Goal: Information Seeking & Learning: Learn about a topic

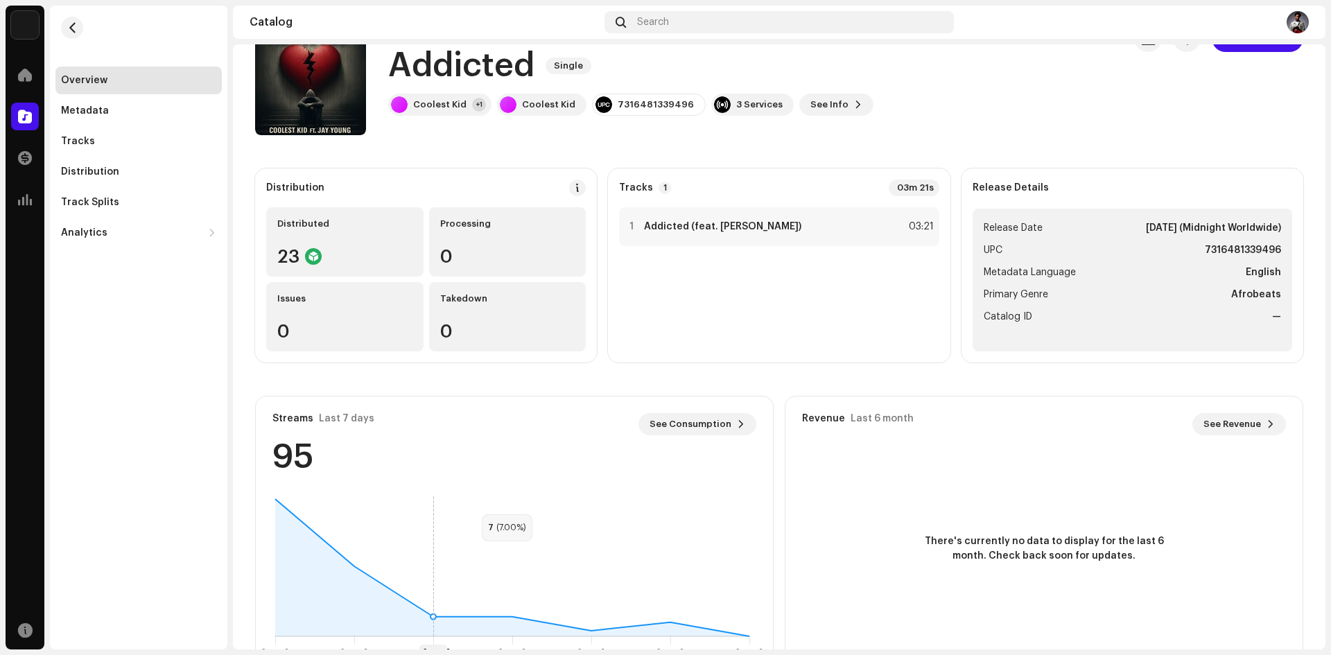
scroll to position [88, 0]
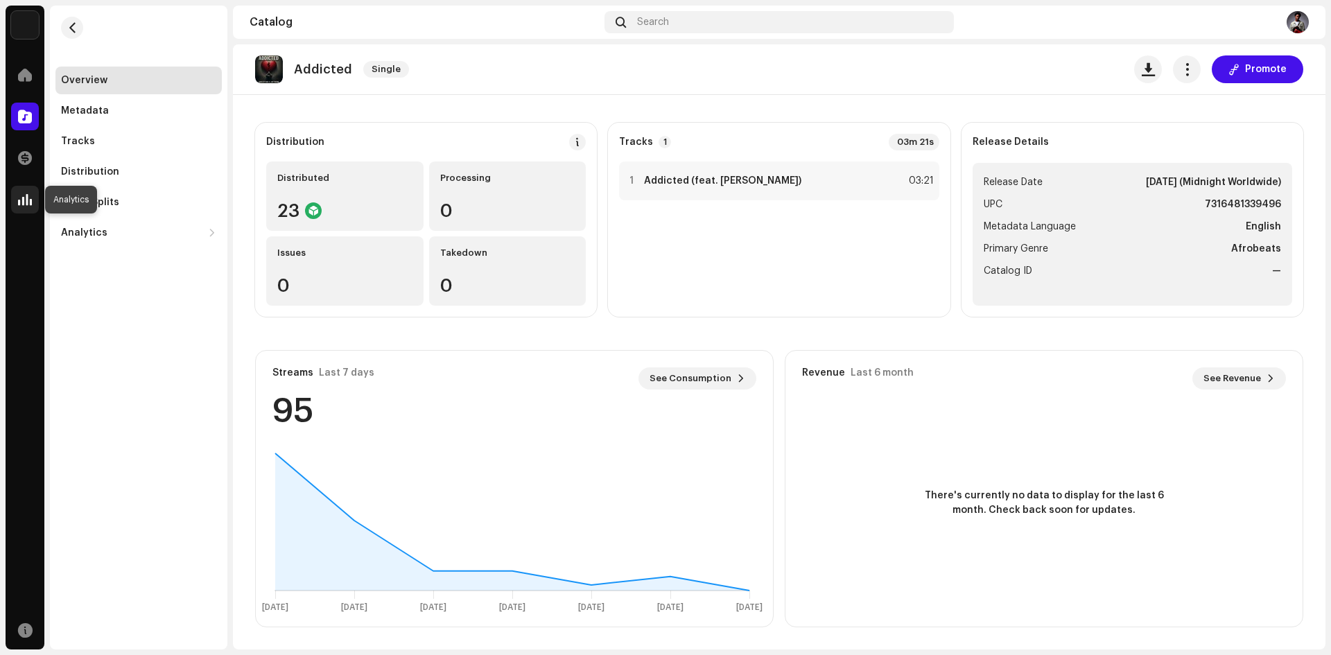
click at [28, 200] on span at bounding box center [25, 199] width 14 height 11
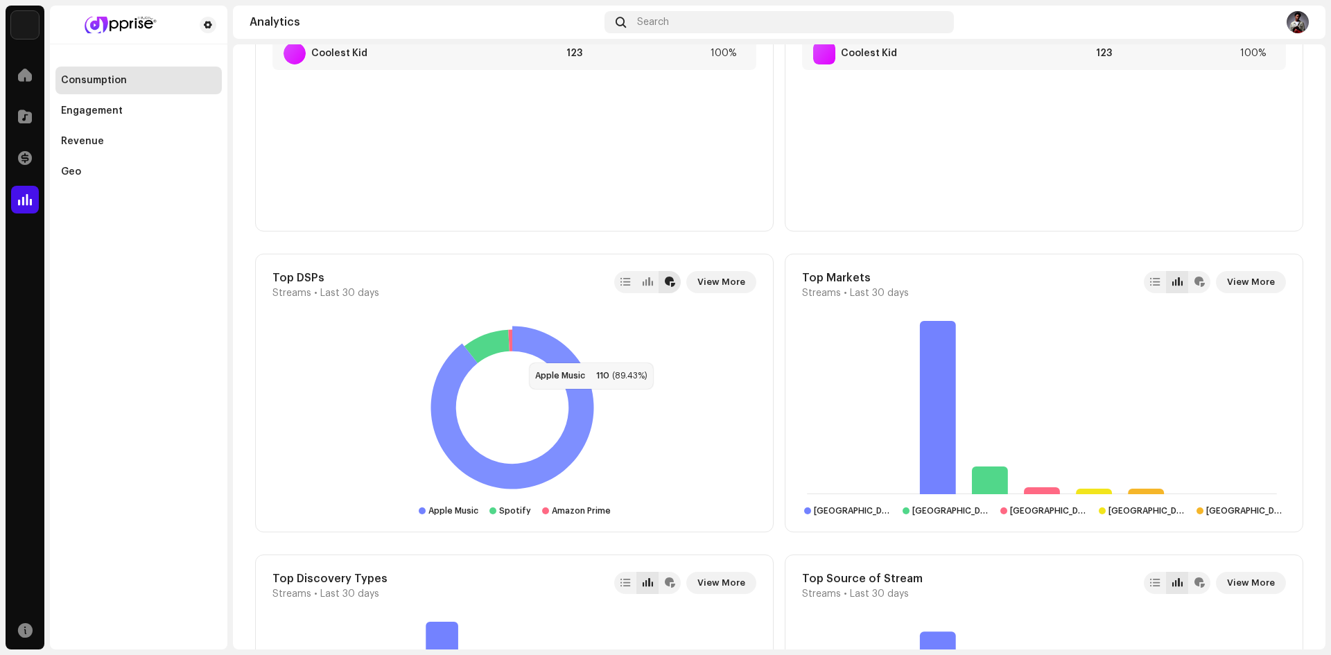
scroll to position [1039, 0]
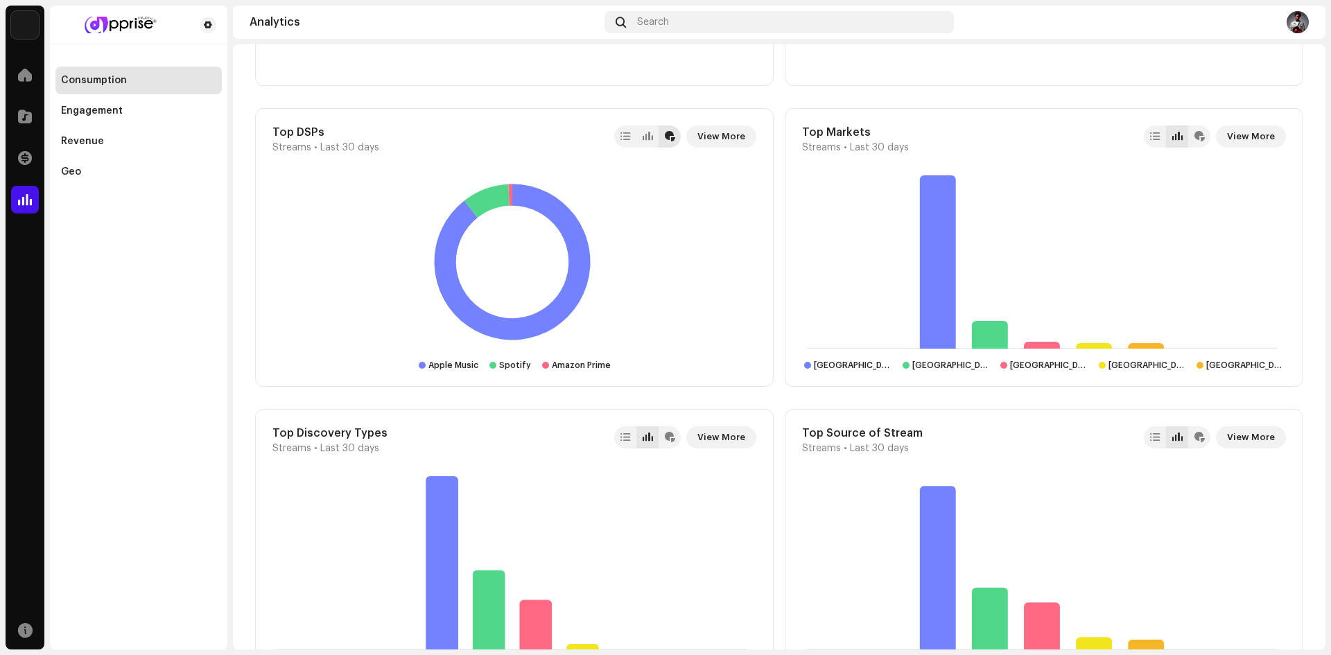
drag, startPoint x: 206, startPoint y: 368, endPoint x: 220, endPoint y: 329, distance: 41.4
click at [220, 329] on div "Consumption Engagement Revenue Geo" at bounding box center [138, 328] width 177 height 644
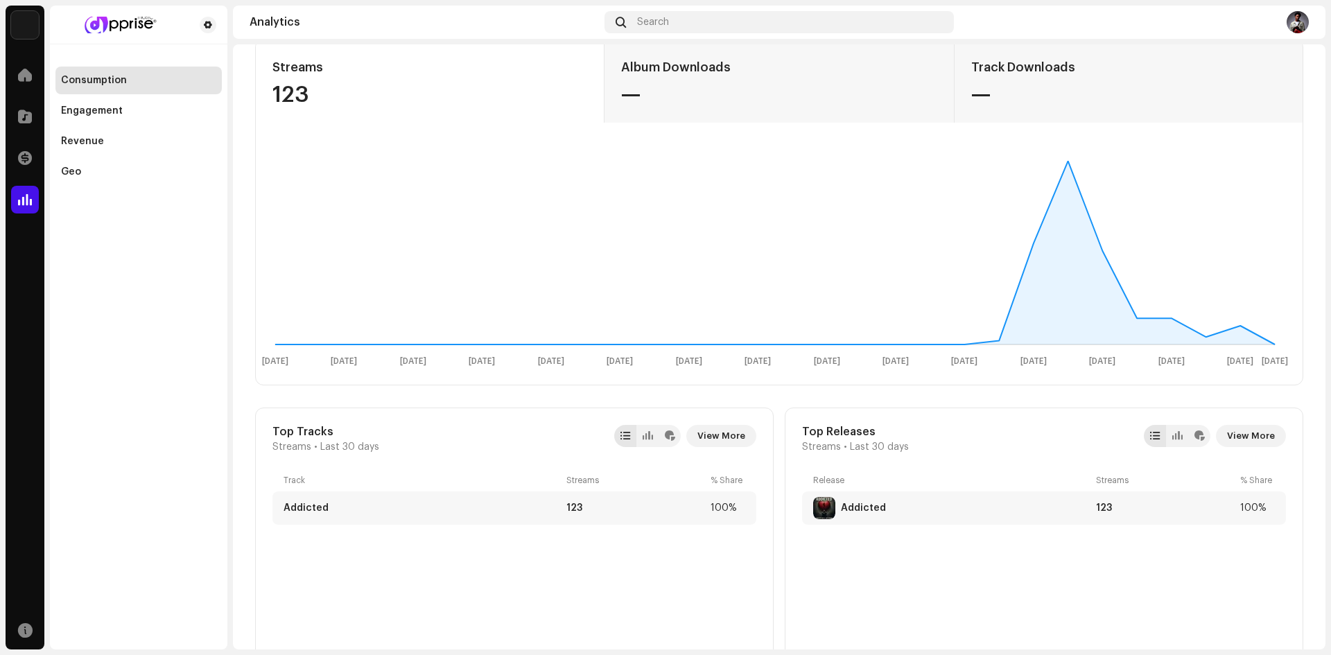
scroll to position [0, 0]
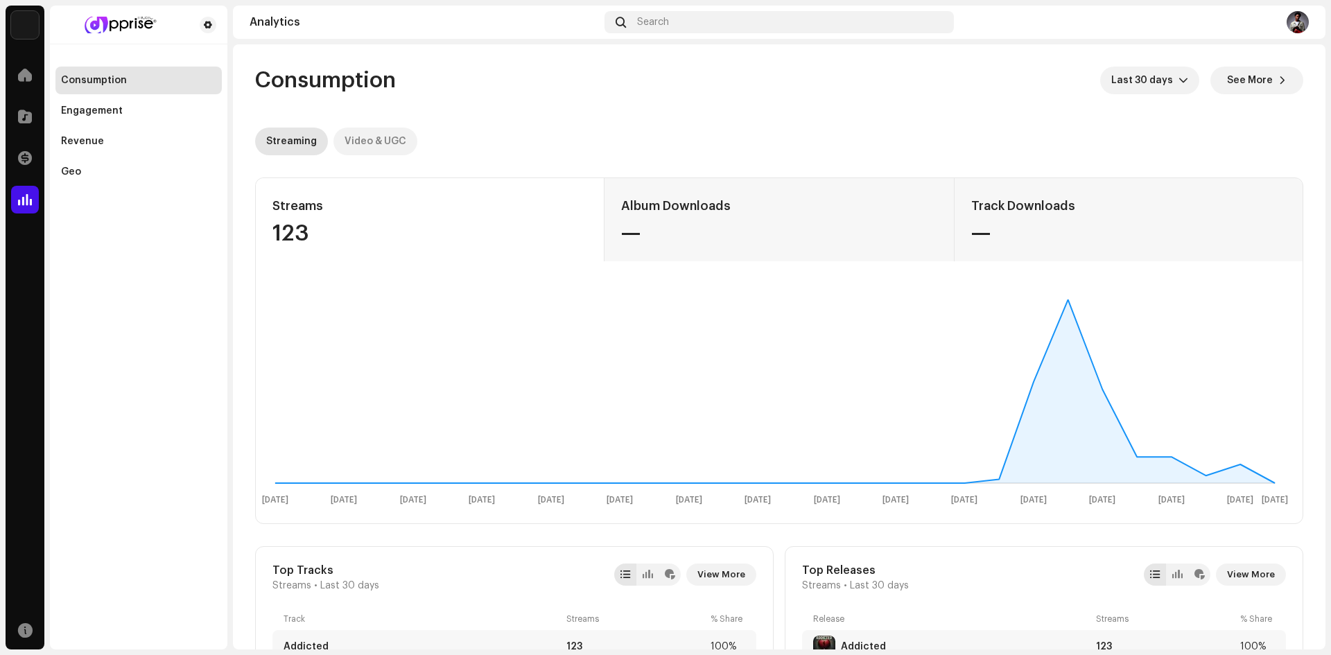
click at [390, 145] on div "Video & UGC" at bounding box center [375, 142] width 62 height 28
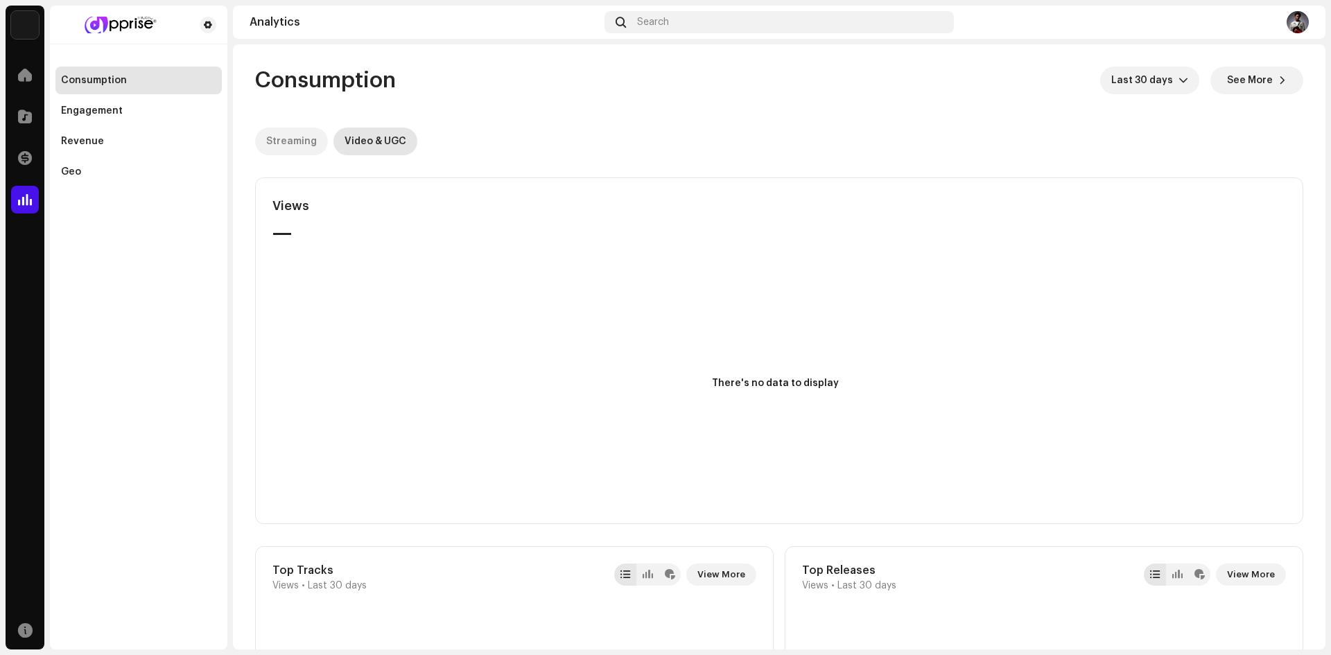
click at [295, 141] on div "Streaming" at bounding box center [291, 142] width 51 height 28
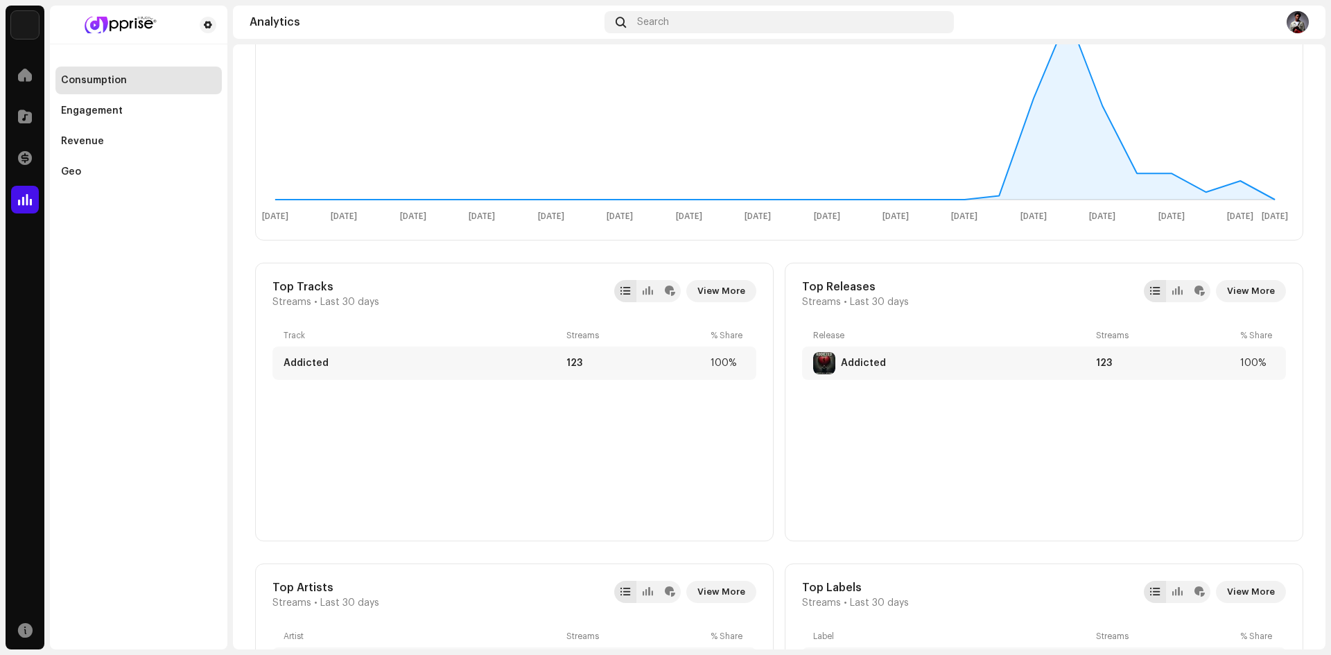
scroll to position [277, 0]
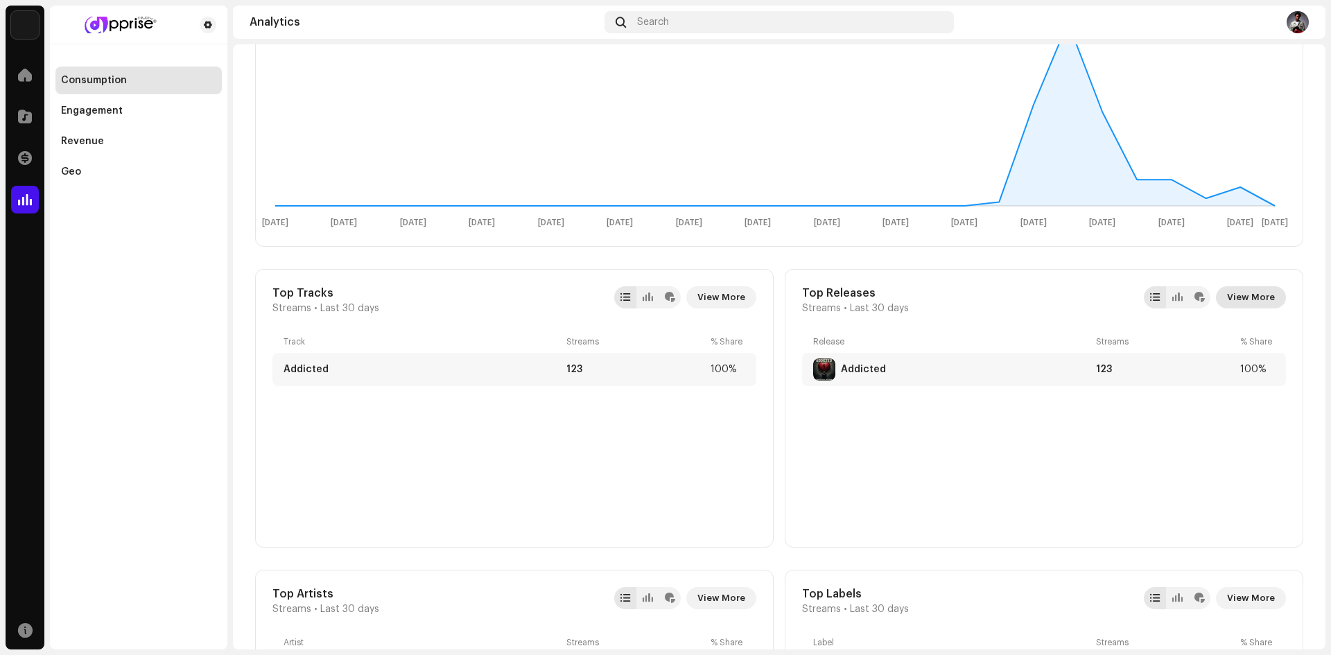
click at [1238, 295] on span "View More" at bounding box center [1251, 297] width 48 height 28
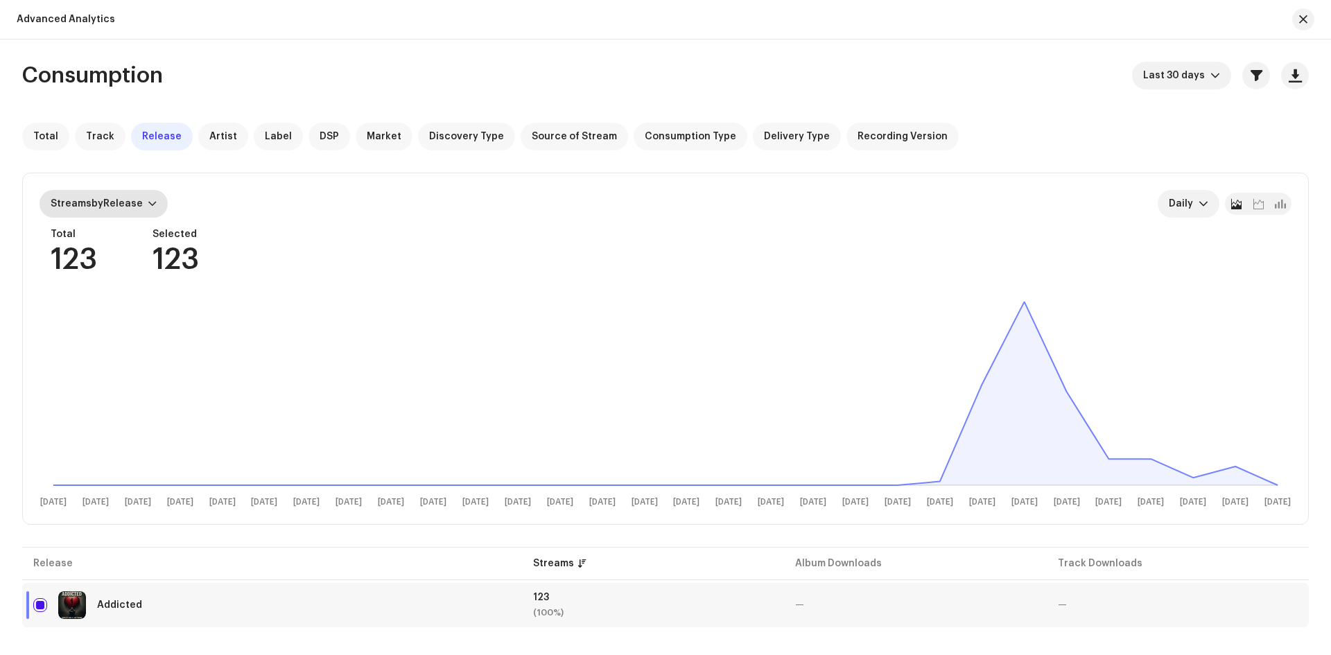
click at [137, 200] on span "Streams by Release" at bounding box center [97, 204] width 92 height 10
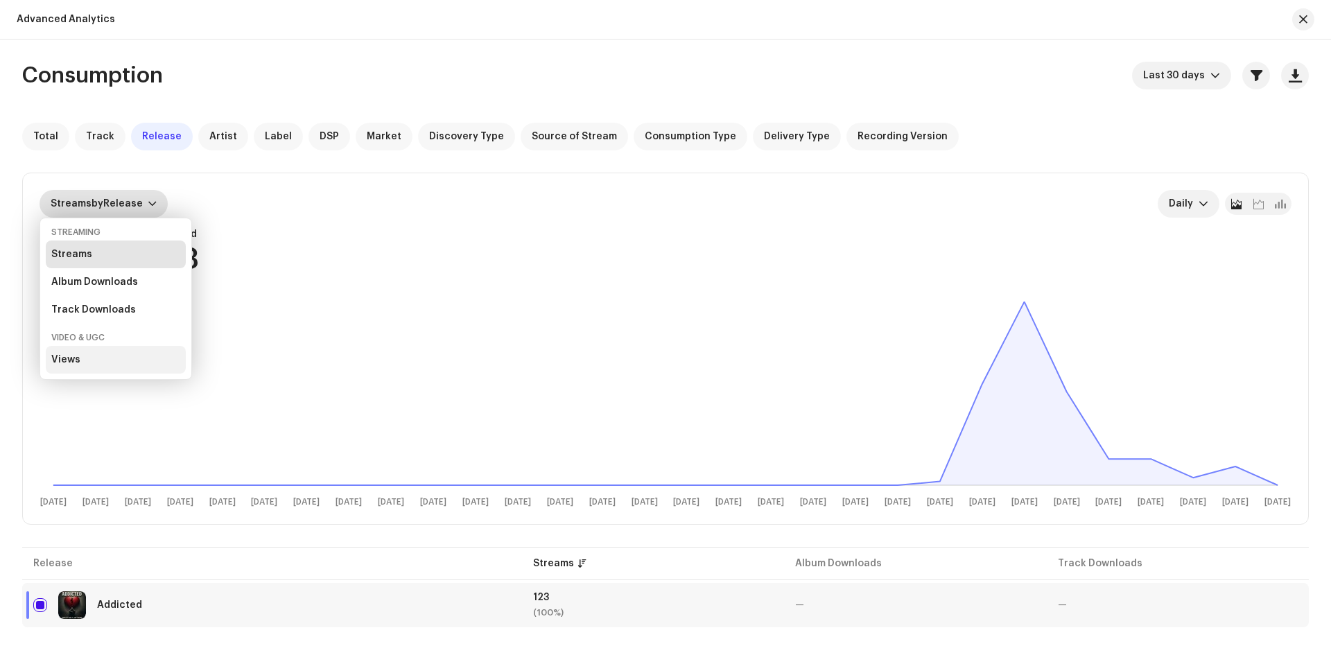
click at [109, 358] on div "Views" at bounding box center [116, 360] width 140 height 28
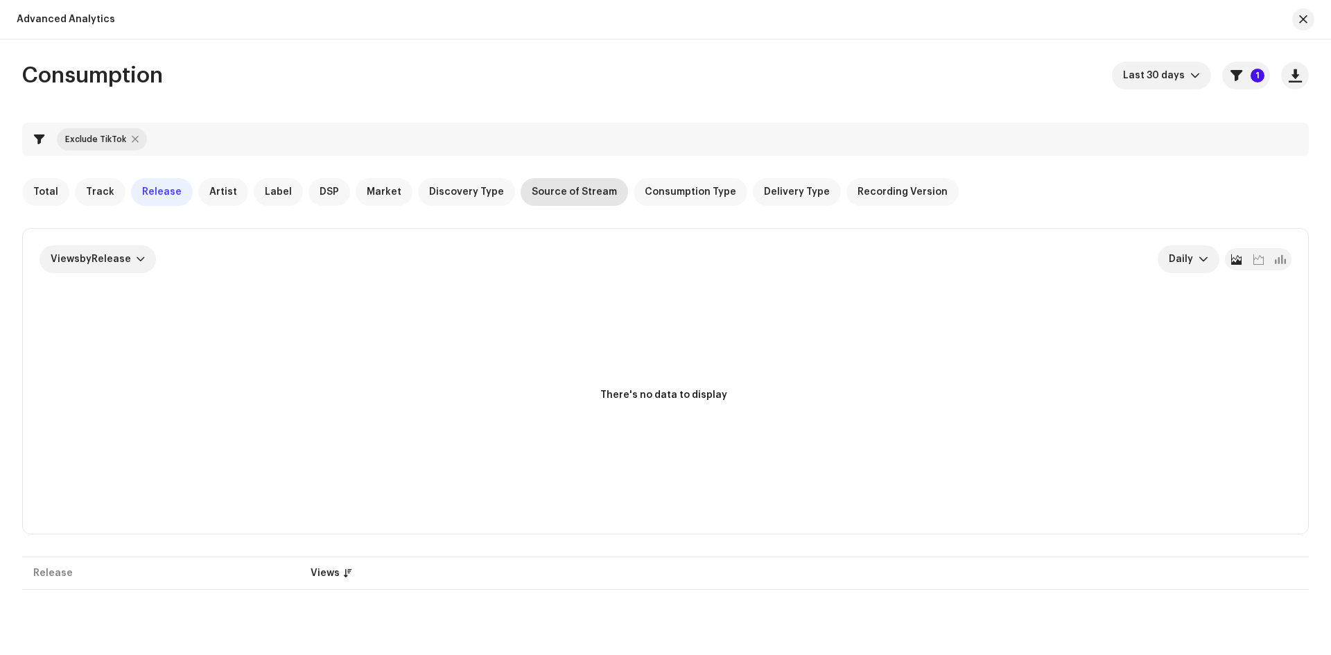
click at [554, 191] on span "Source of Stream" at bounding box center [574, 191] width 85 height 11
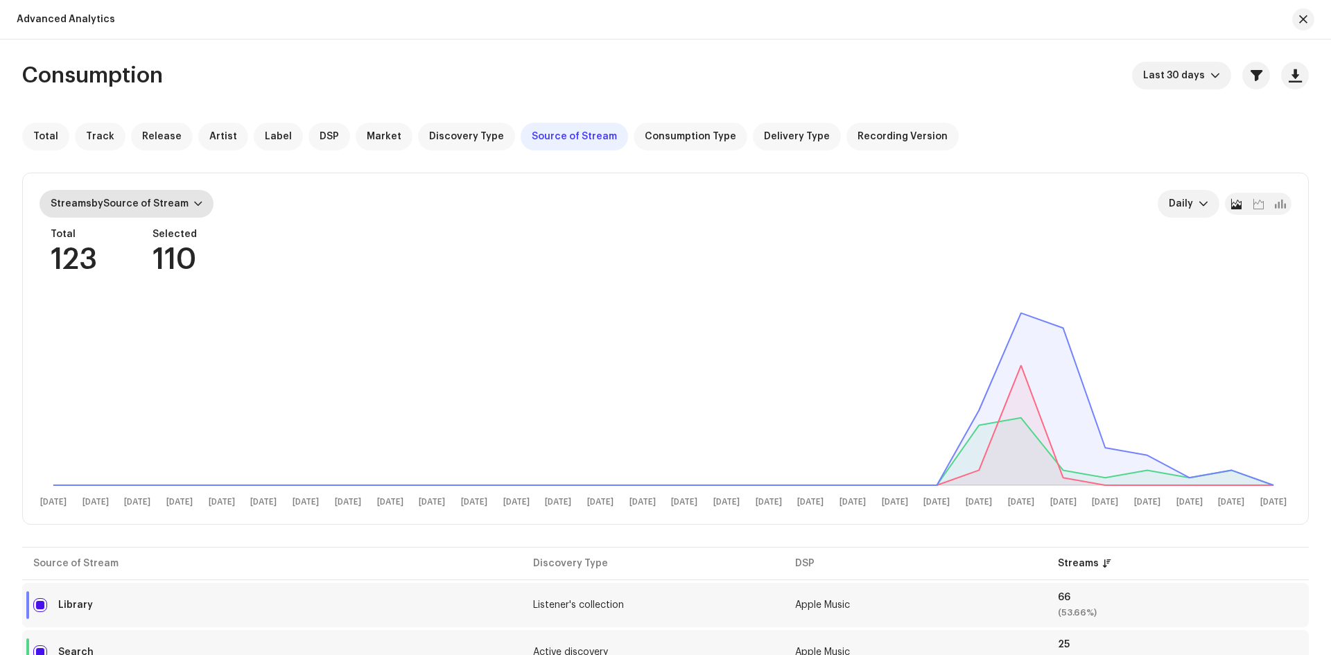
click at [170, 200] on span "Streams by Source of Stream" at bounding box center [120, 204] width 138 height 10
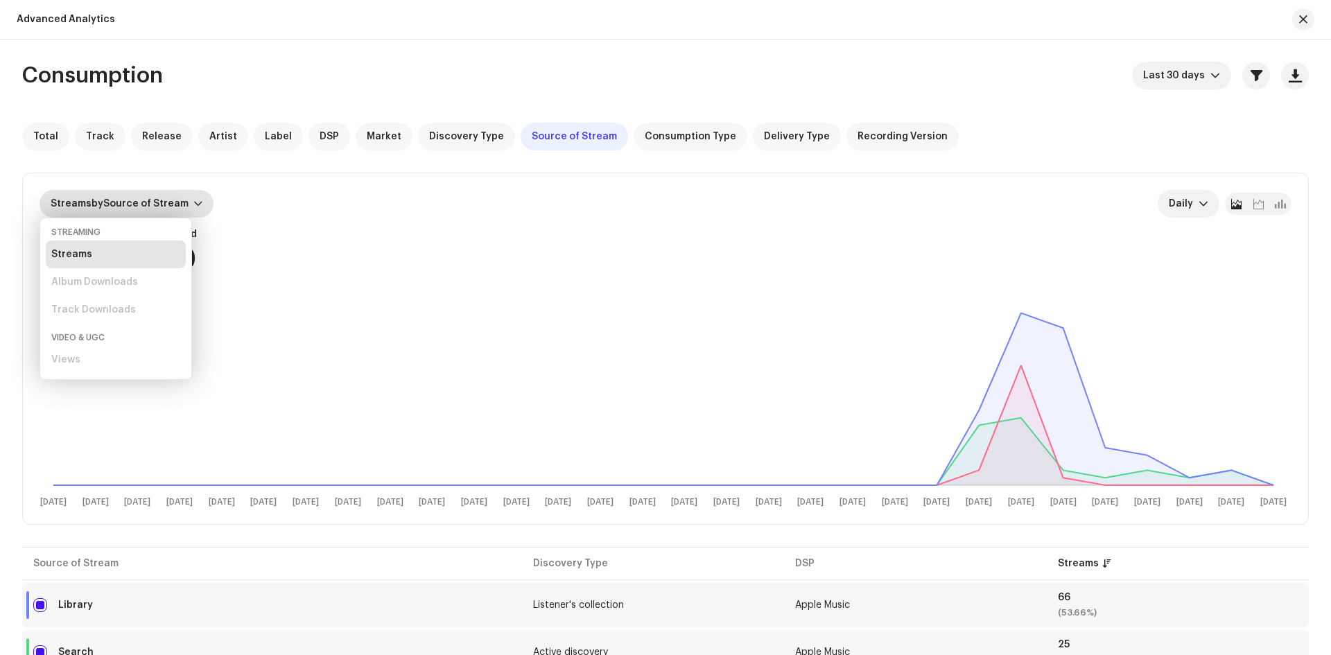
click at [382, 288] on div "Streams by Source of Stream Daily Total 123 Selected 110 [DATE] [DATE] [DATE] […" at bounding box center [665, 348] width 1285 height 351
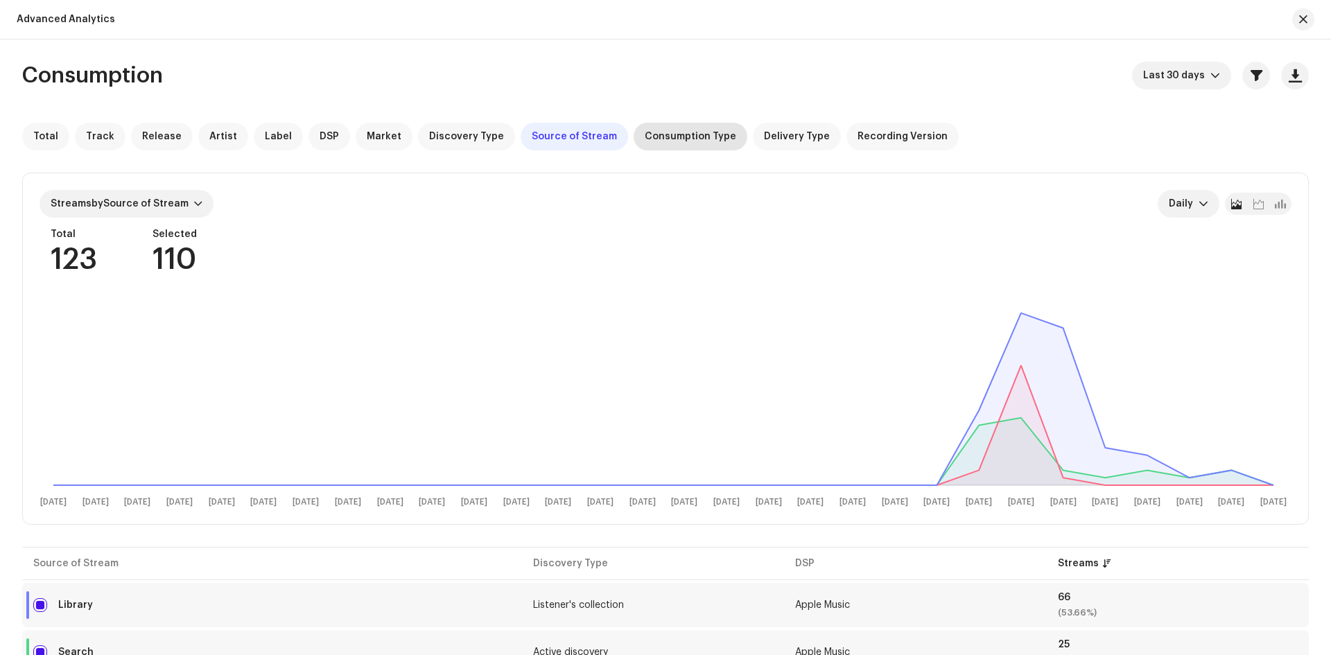
click at [668, 140] on span "Consumption Type" at bounding box center [689, 136] width 91 height 11
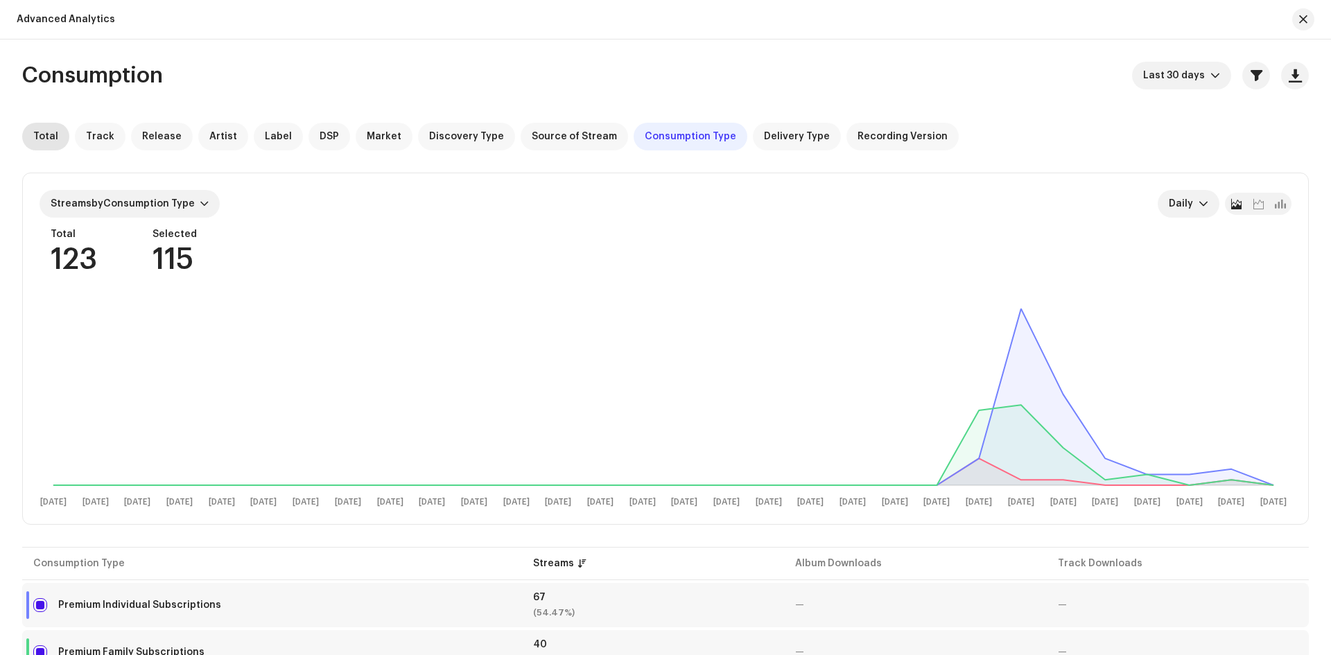
click at [51, 136] on span "Total" at bounding box center [45, 136] width 25 height 11
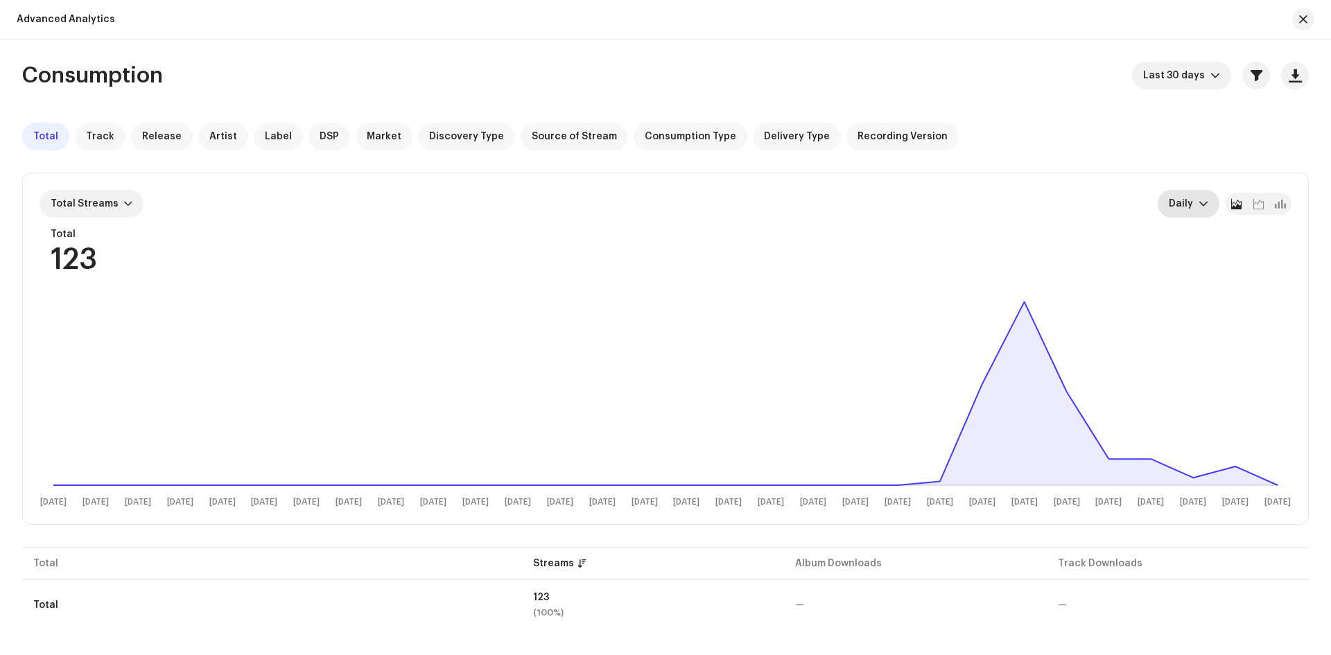
click at [1196, 204] on span "Daily" at bounding box center [1183, 204] width 30 height 28
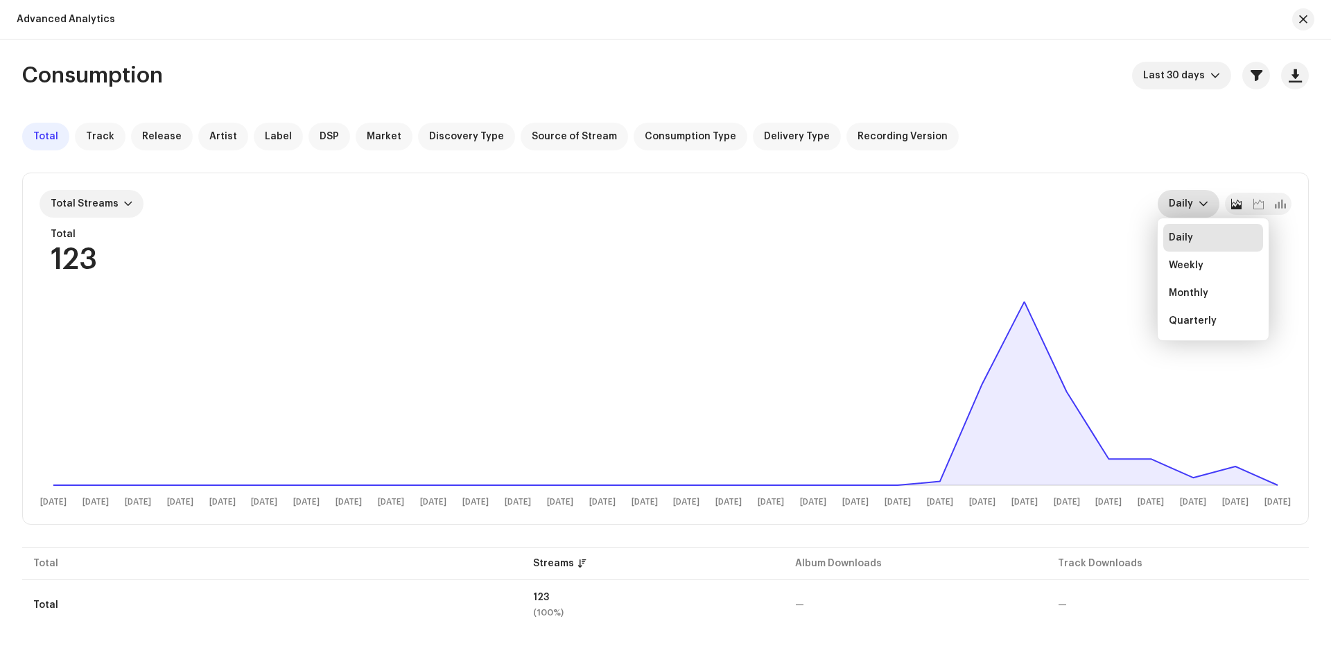
click at [1100, 125] on div "Total Track Release Artist Label DSP Market Discovery Type Source of Stream Con…" at bounding box center [665, 137] width 1286 height 28
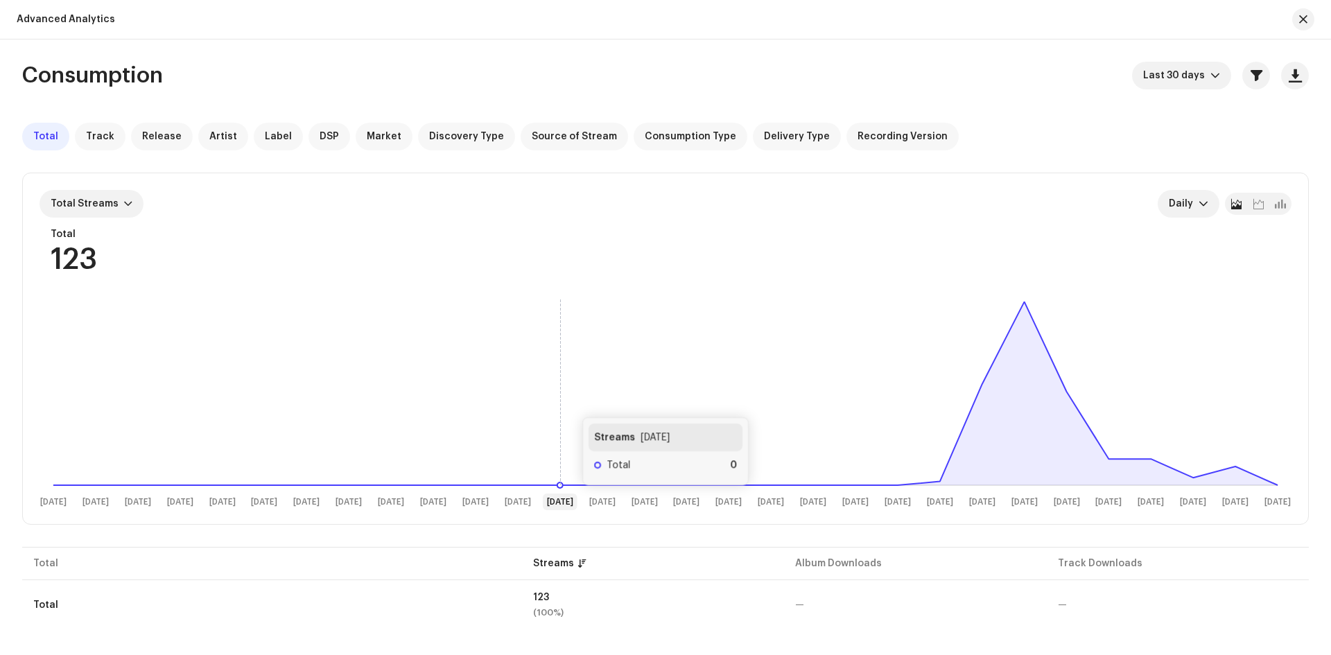
drag, startPoint x: 552, startPoint y: 436, endPoint x: 568, endPoint y: 403, distance: 37.2
click at [568, 403] on rect at bounding box center [665, 402] width 1252 height 222
click at [99, 137] on span "Track" at bounding box center [100, 136] width 28 height 11
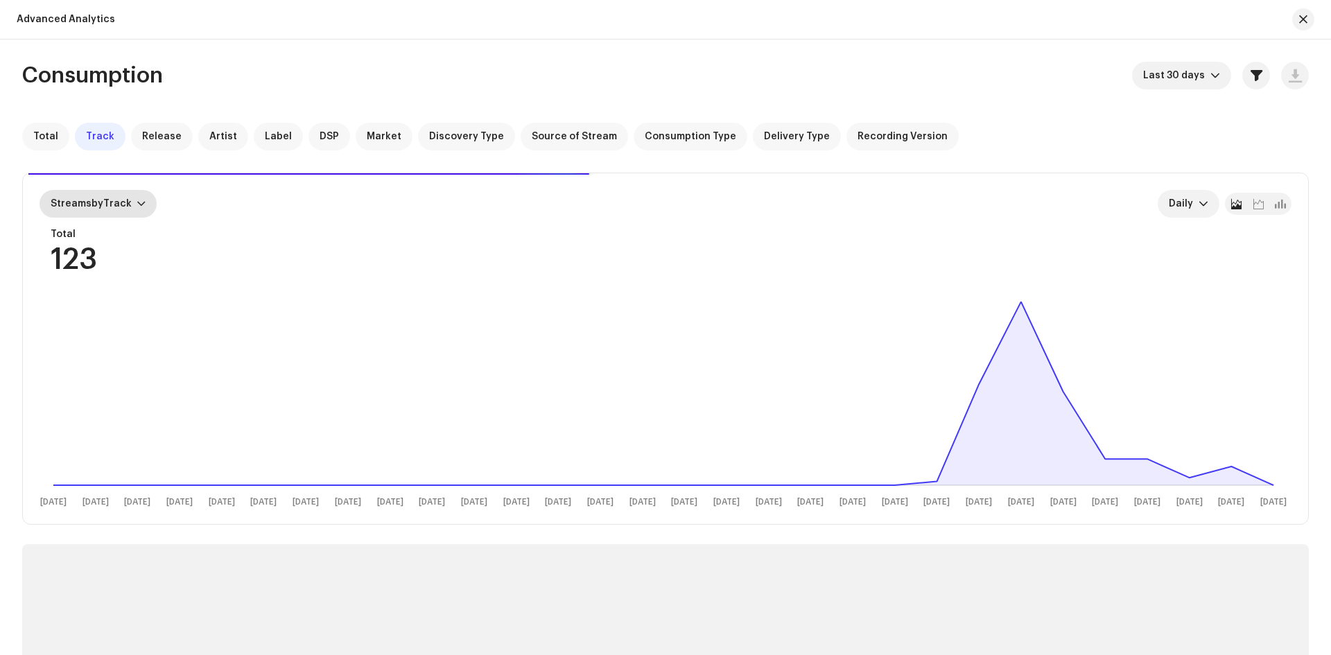
click at [132, 206] on div "Streams by Track" at bounding box center [97, 204] width 117 height 28
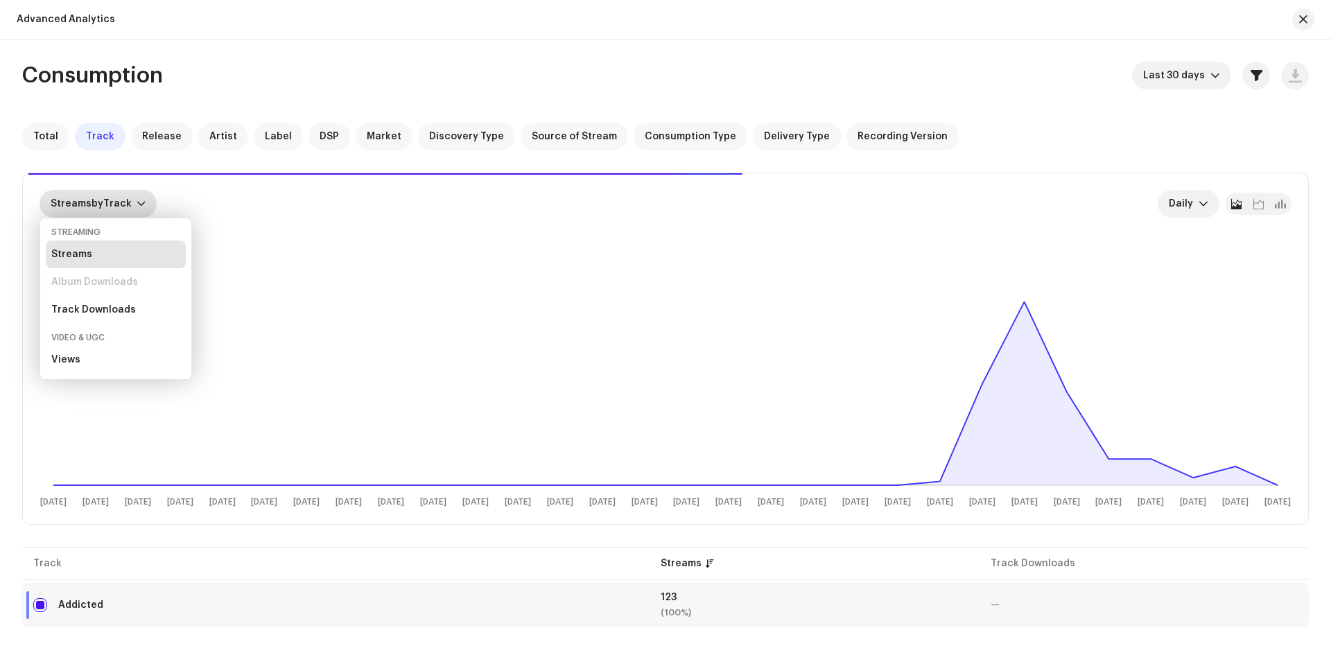
click at [132, 205] on div "Streams by Track" at bounding box center [97, 204] width 117 height 28
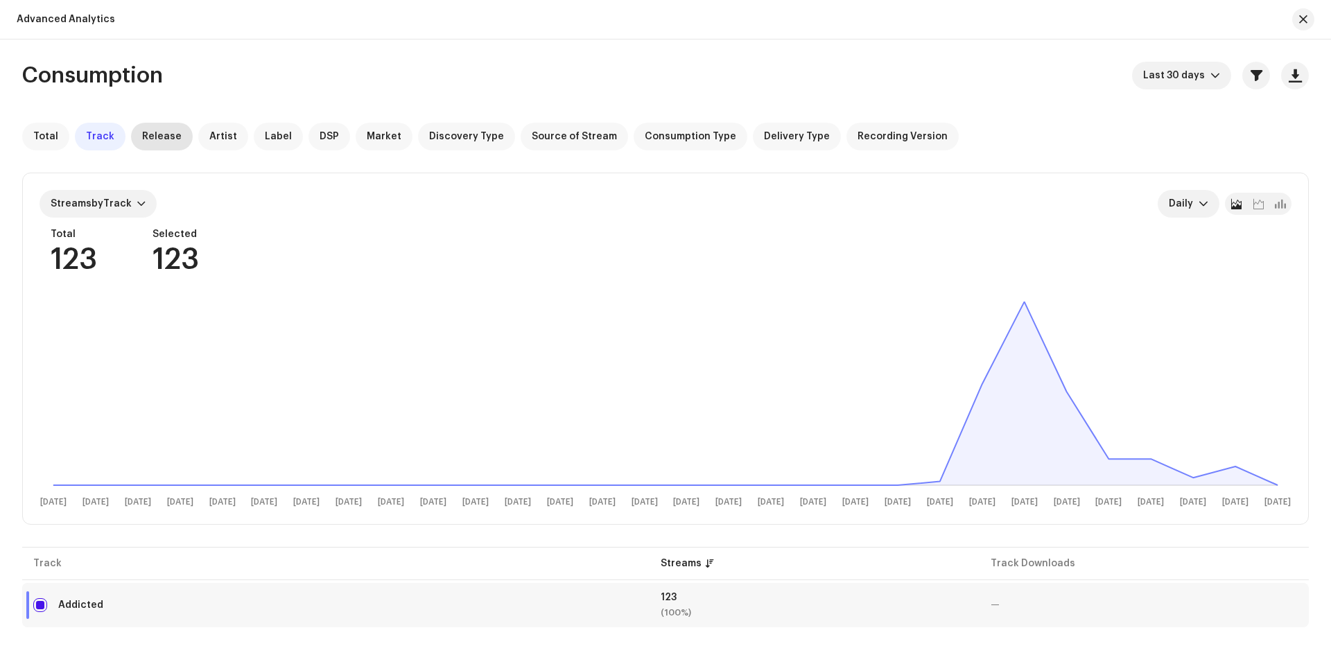
click at [161, 134] on span "Release" at bounding box center [161, 136] width 39 height 11
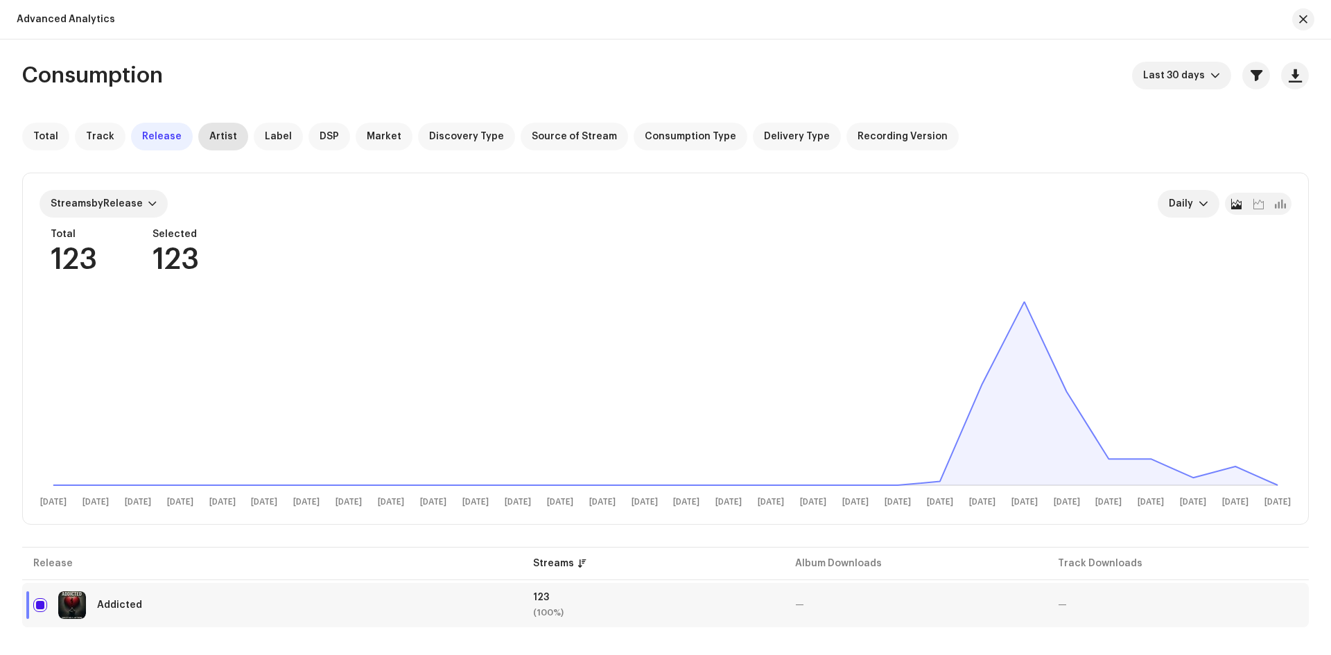
click at [216, 134] on span "Artist" at bounding box center [223, 136] width 28 height 11
click at [266, 135] on span "Label" at bounding box center [278, 136] width 27 height 11
click at [319, 135] on span "DSP" at bounding box center [328, 136] width 19 height 11
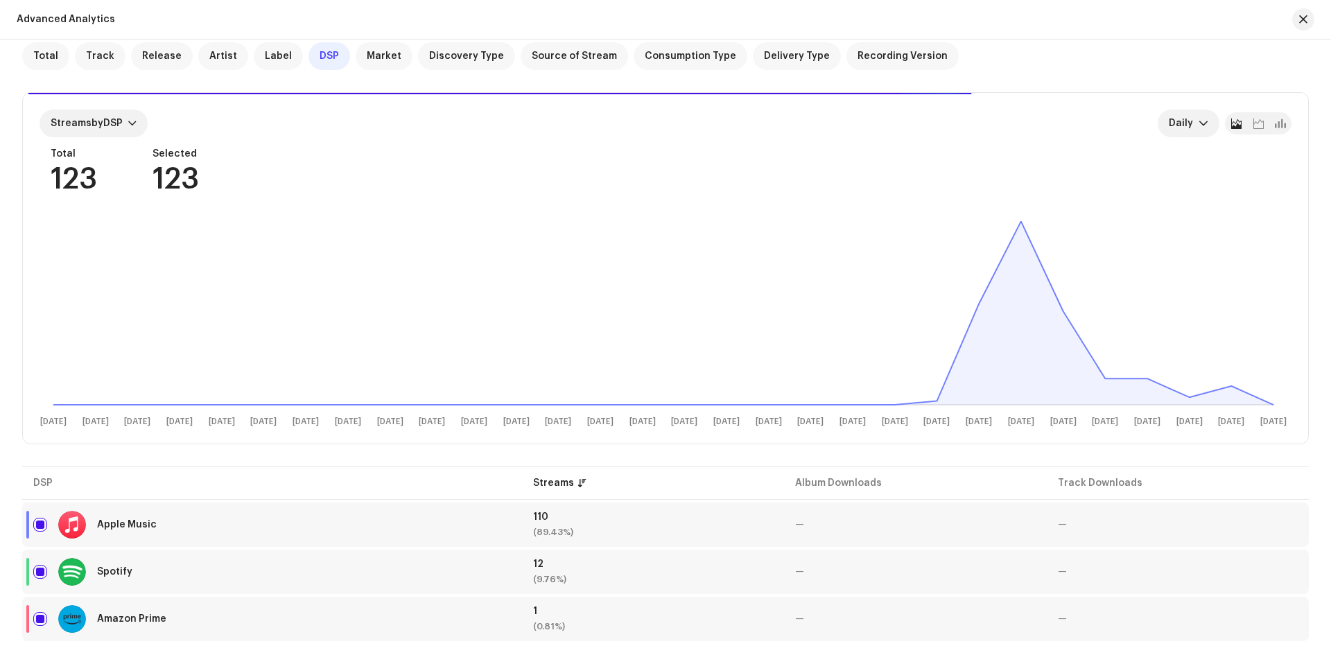
scroll to position [91, 0]
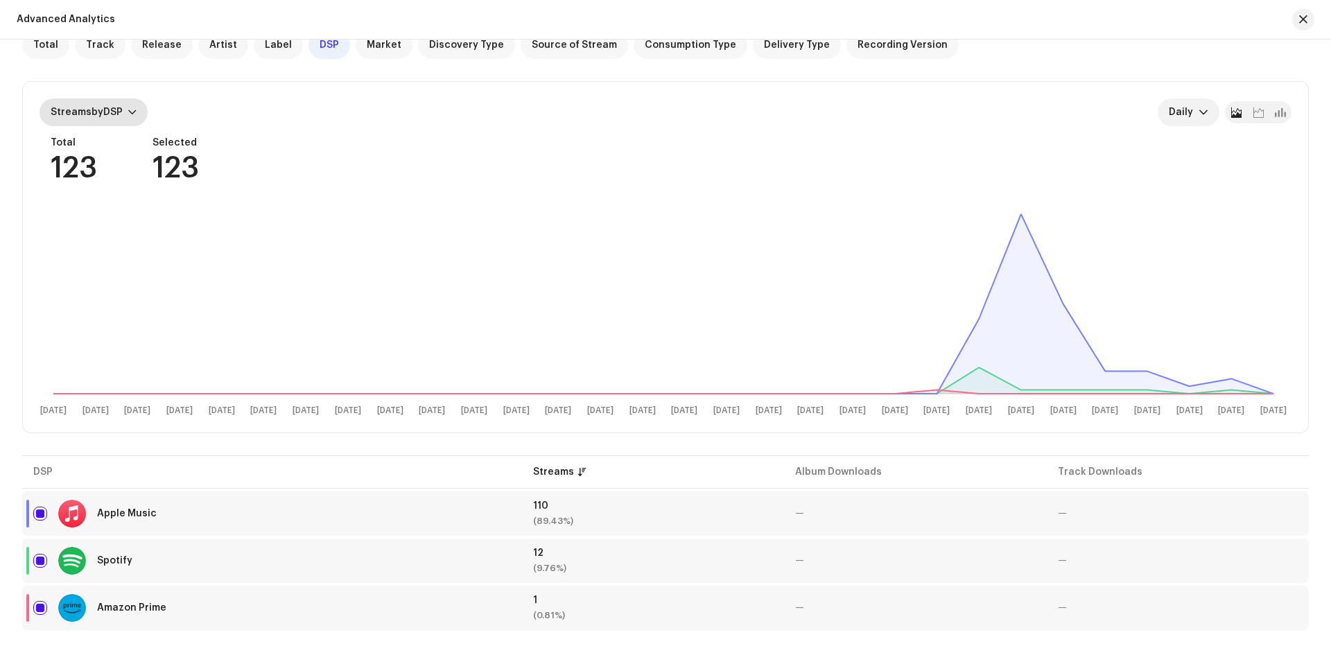
click at [120, 112] on span "Streams by DSP" at bounding box center [87, 112] width 72 height 10
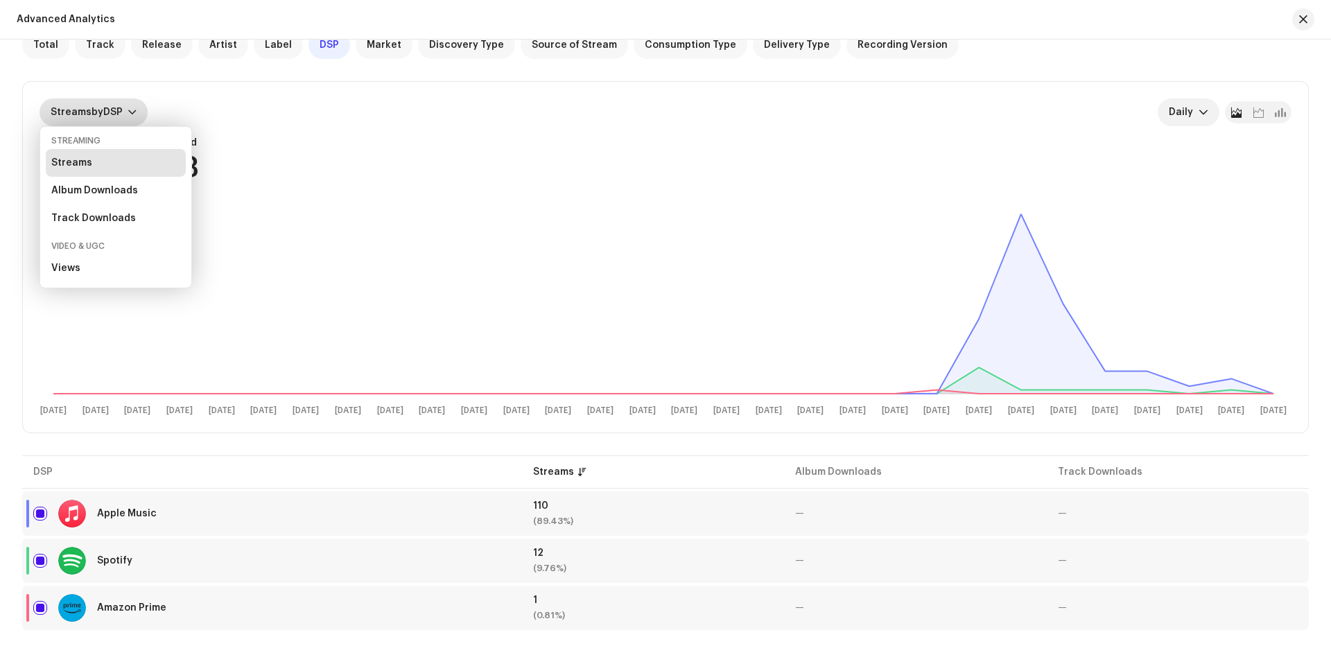
click at [119, 112] on span "Streams by DSP" at bounding box center [87, 112] width 72 height 10
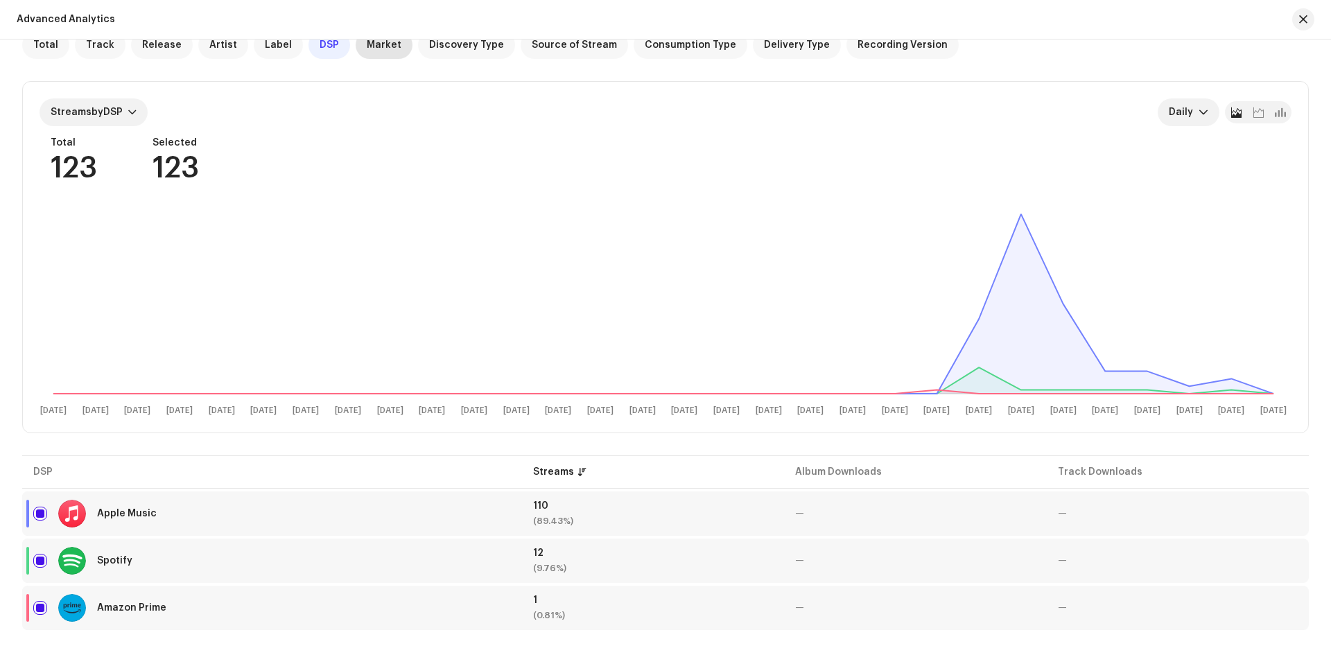
click at [367, 42] on span "Market" at bounding box center [384, 44] width 35 height 11
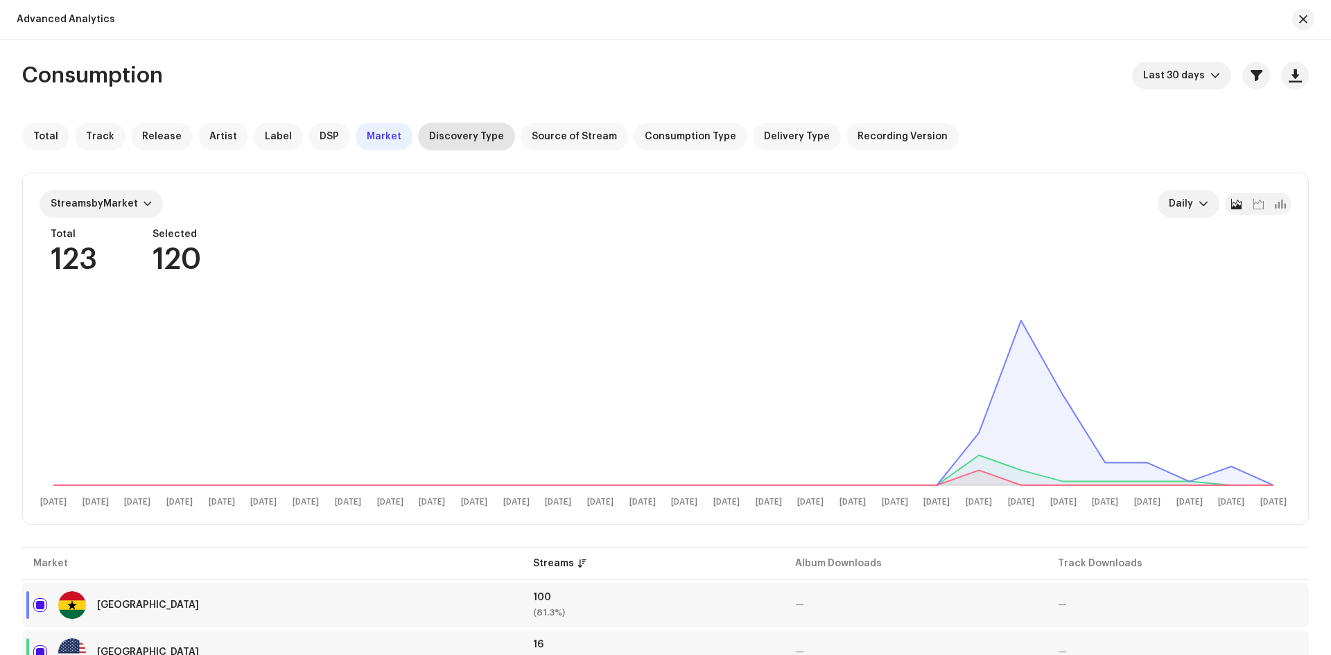
click at [441, 136] on span "Discovery Type" at bounding box center [466, 136] width 75 height 11
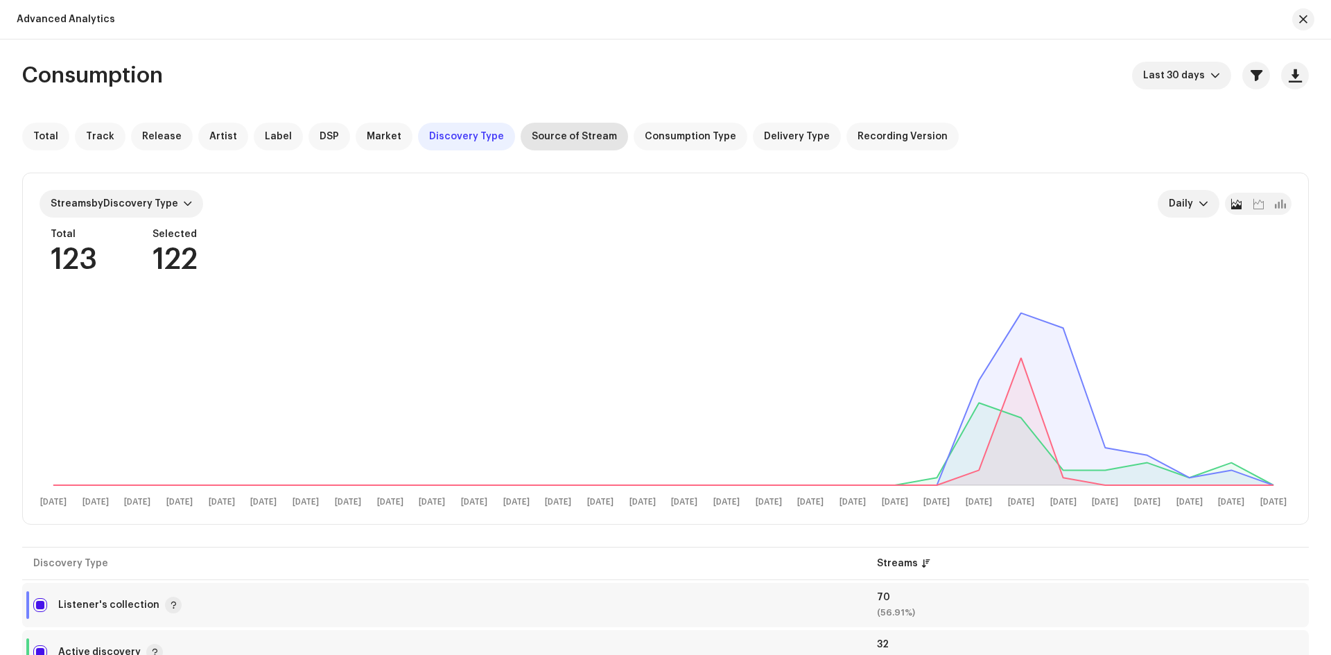
click at [555, 130] on div "Source of Stream" at bounding box center [573, 137] width 107 height 28
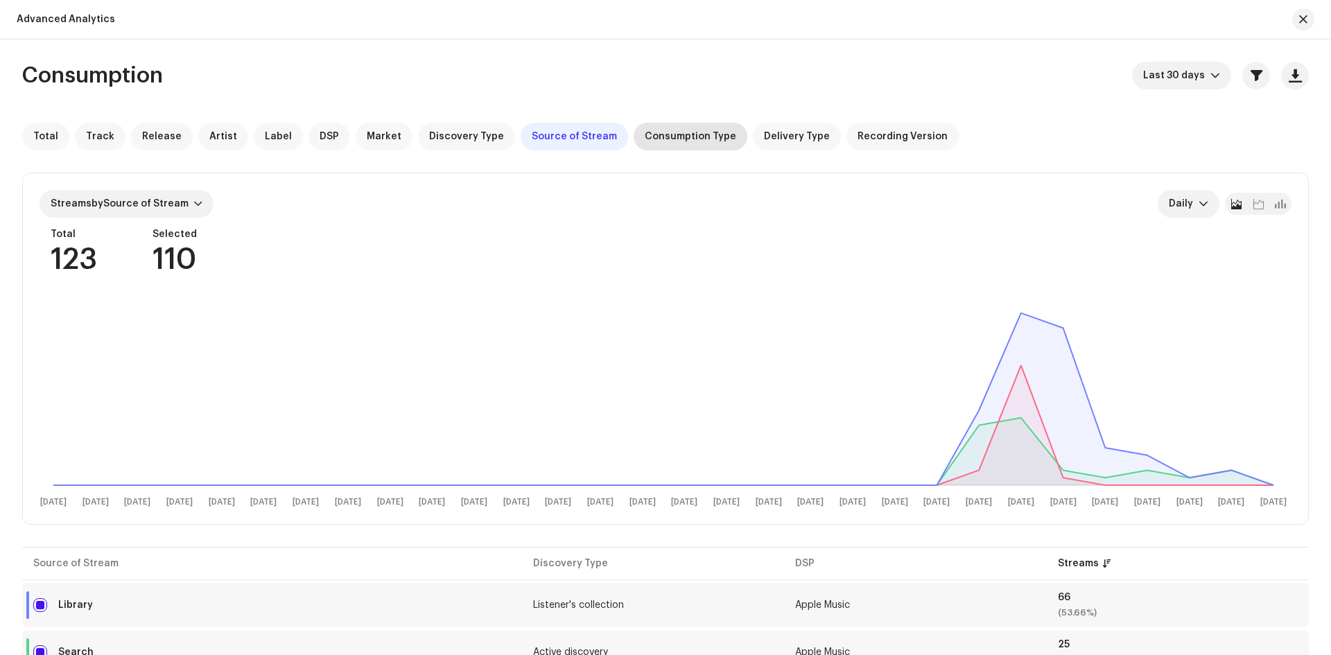
click at [656, 137] on span "Consumption Type" at bounding box center [689, 136] width 91 height 11
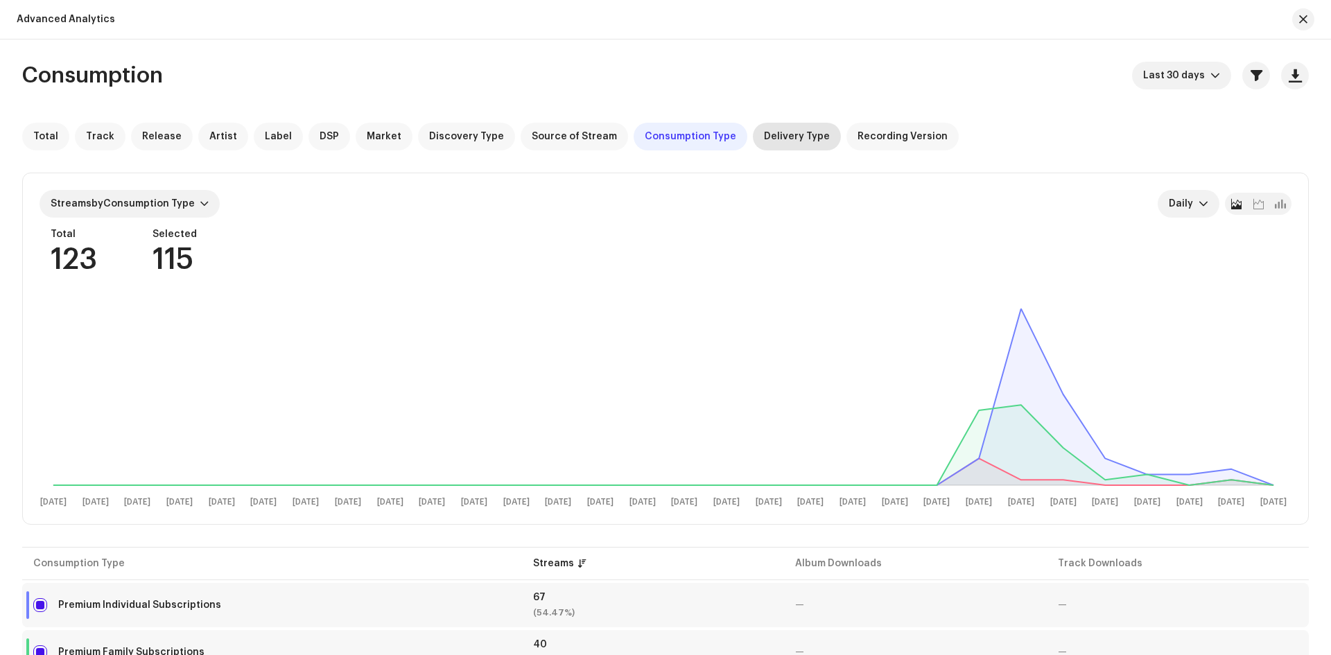
click at [777, 134] on span "Delivery Type" at bounding box center [797, 136] width 66 height 11
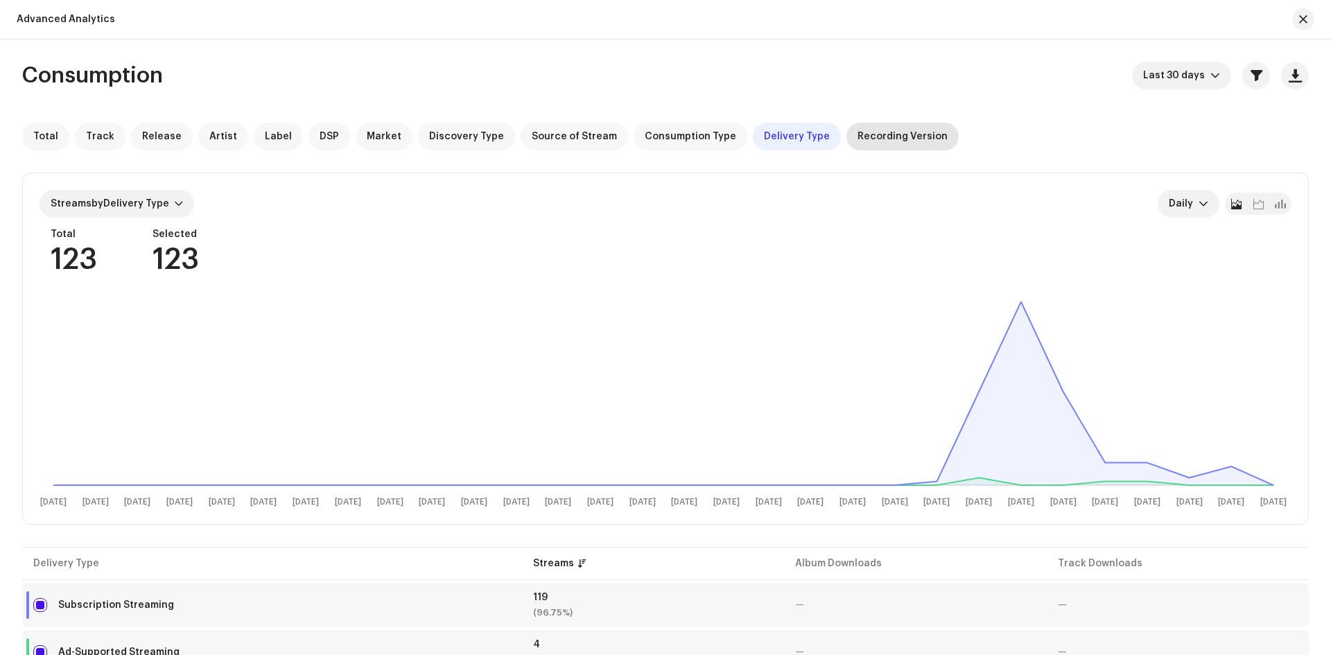
click at [857, 135] on span "Recording Version" at bounding box center [902, 136] width 90 height 11
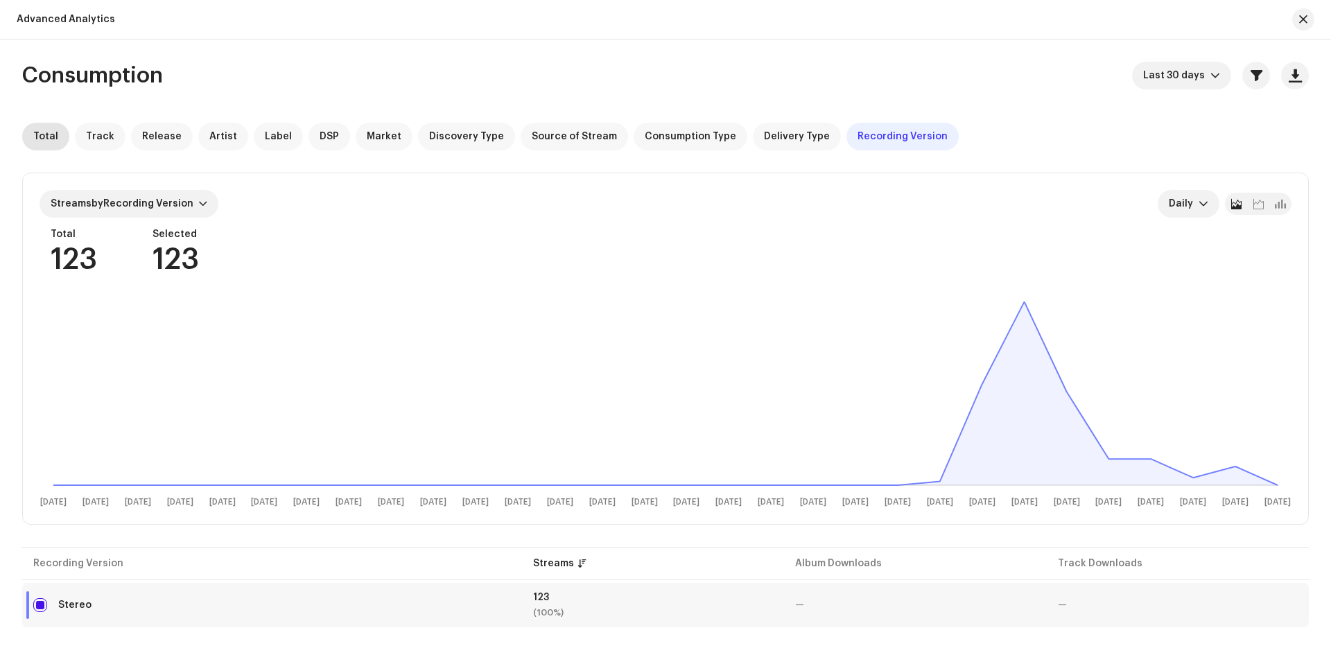
click at [47, 135] on span "Total" at bounding box center [45, 136] width 25 height 11
